Goal: Transaction & Acquisition: Download file/media

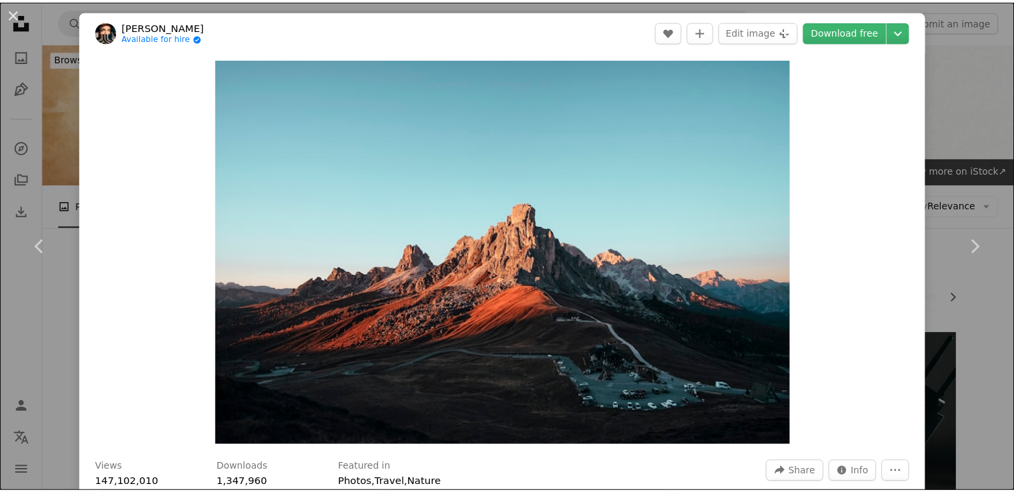
scroll to position [400, 0]
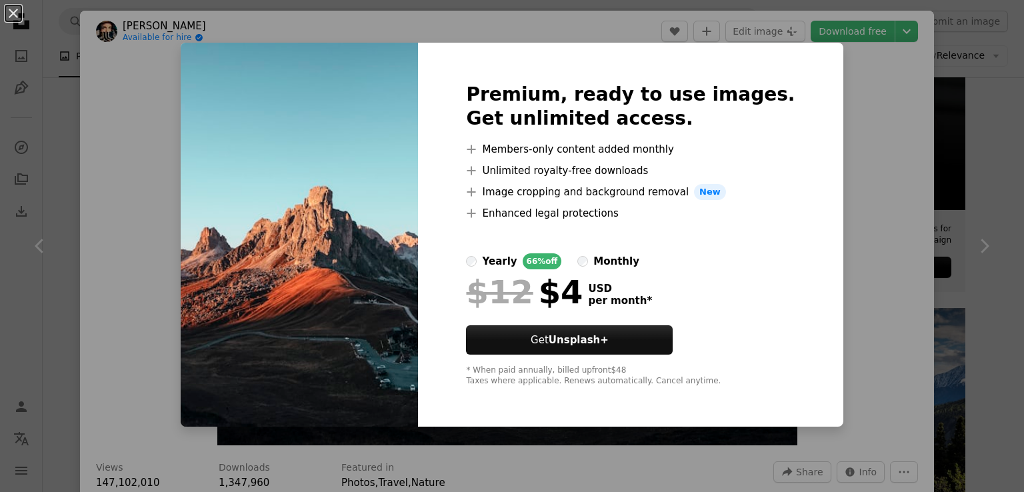
click at [411, 286] on img at bounding box center [299, 235] width 237 height 384
click at [418, 238] on img at bounding box center [299, 235] width 237 height 384
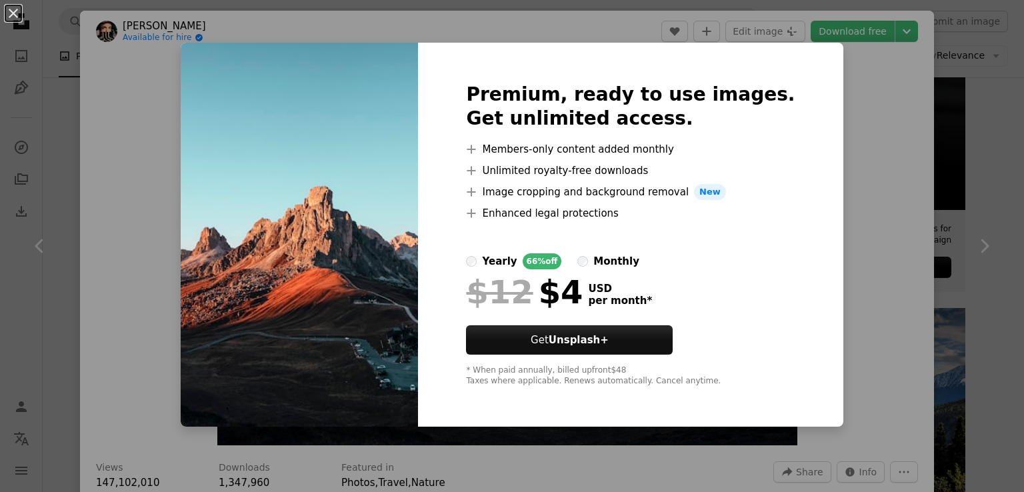
click at [418, 238] on img at bounding box center [299, 235] width 237 height 384
click at [418, 227] on img at bounding box center [299, 235] width 237 height 384
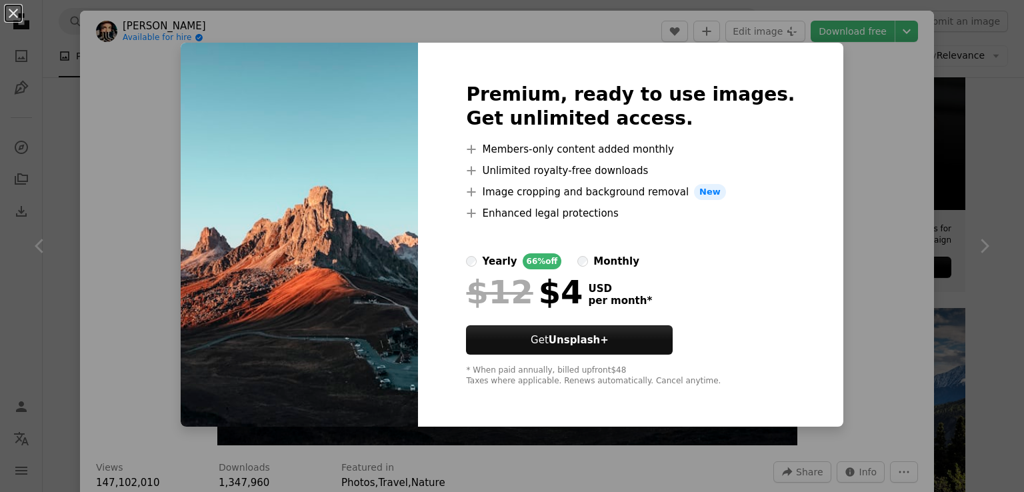
click at [418, 227] on img at bounding box center [299, 235] width 237 height 384
click at [832, 299] on div "An X shape Premium, ready to use images. Get unlimited access. A plus sign Memb…" at bounding box center [512, 246] width 1024 height 492
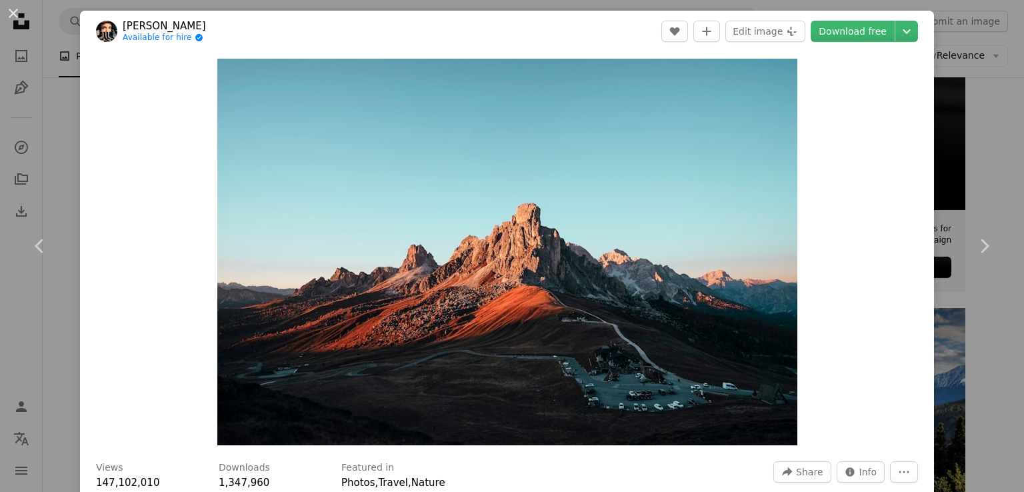
click at [832, 299] on div "Zoom in" at bounding box center [507, 252] width 854 height 400
click at [898, 467] on icon "More Actions" at bounding box center [904, 472] width 12 height 12
click at [803, 307] on dialog "An X shape Chevron left Chevron right [PERSON_NAME] Available for hire A checkm…" at bounding box center [512, 246] width 1024 height 492
click at [759, 24] on button "Edit image Plus sign for Unsplash+" at bounding box center [765, 31] width 80 height 21
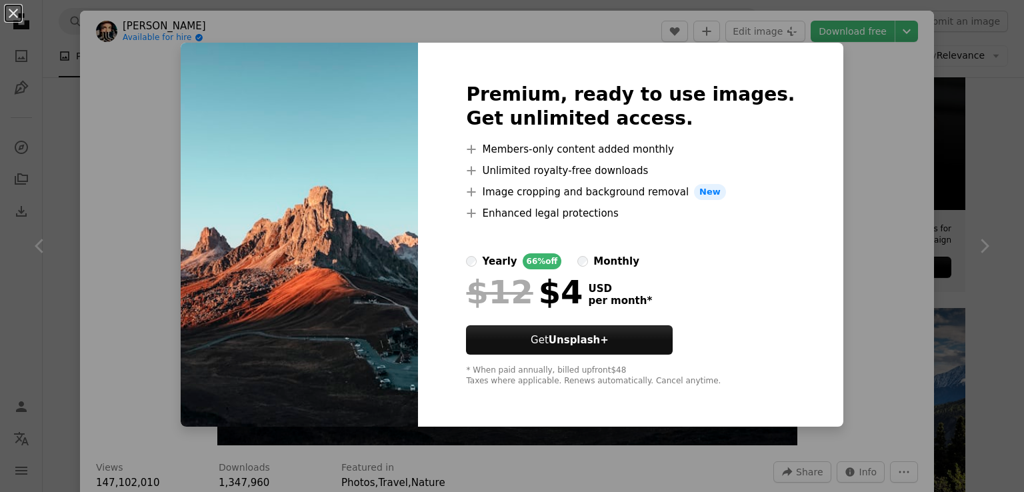
click at [920, 165] on div "An X shape Premium, ready to use images. Get unlimited access. A plus sign Memb…" at bounding box center [512, 246] width 1024 height 492
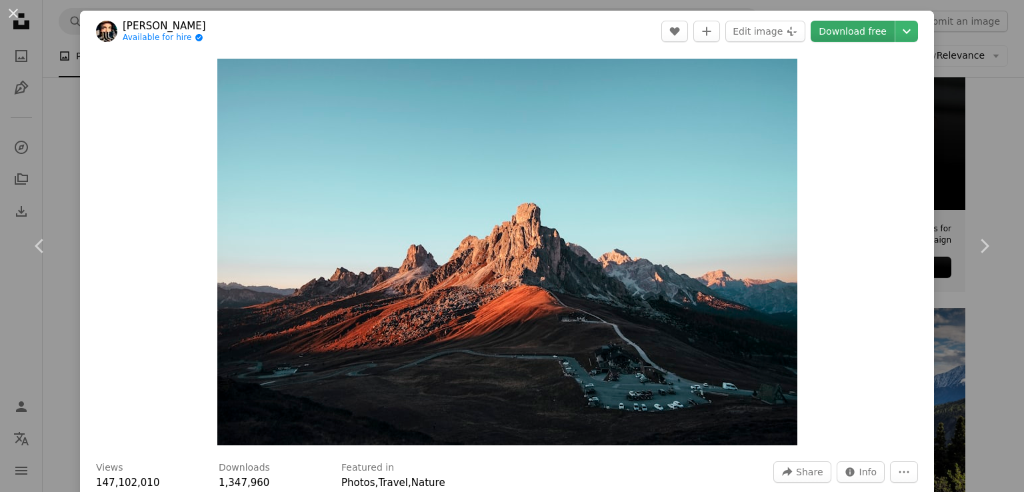
click at [867, 25] on link "Download free" at bounding box center [853, 31] width 84 height 21
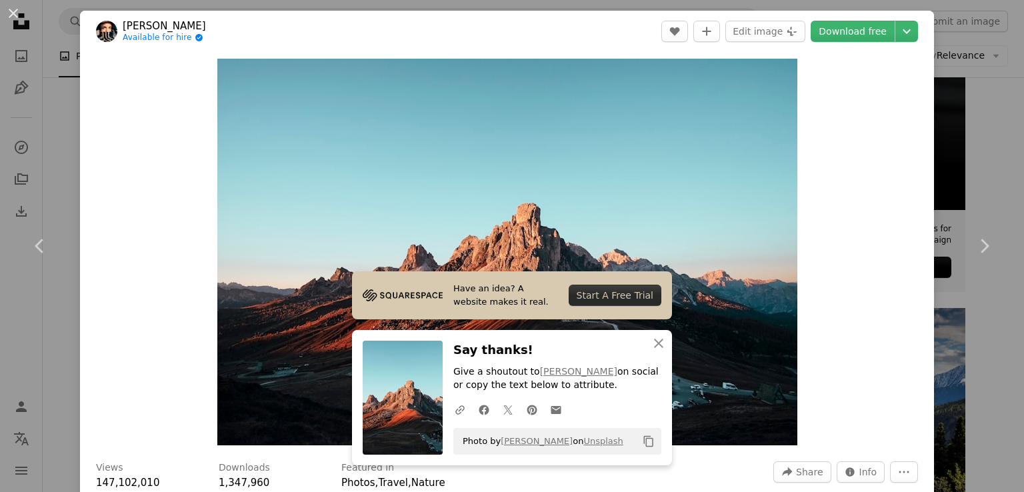
click at [423, 377] on img at bounding box center [403, 398] width 80 height 114
click at [50, 111] on div "An X shape Chevron left Chevron right [PERSON_NAME] Available for hire A checkm…" at bounding box center [512, 246] width 1024 height 492
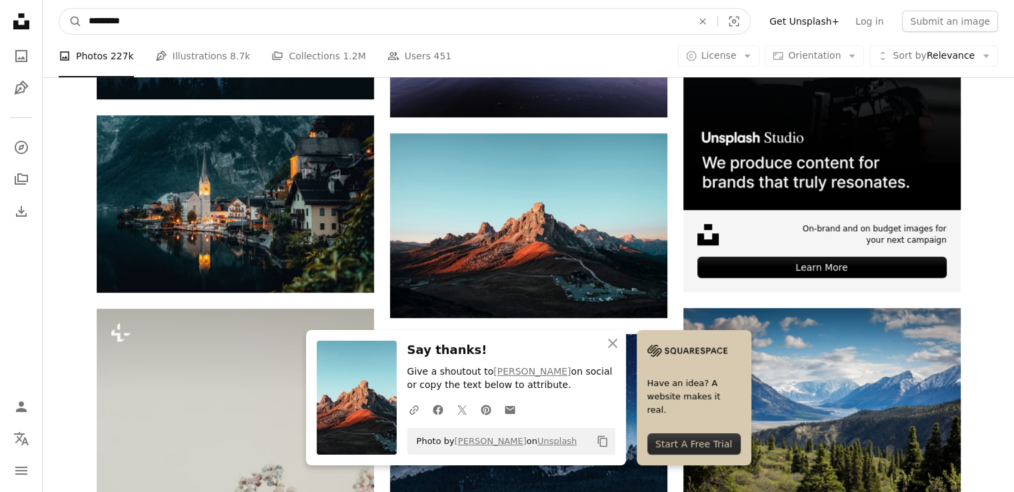
click at [168, 29] on input "*********" at bounding box center [385, 21] width 606 height 25
